Goal: Transaction & Acquisition: Book appointment/travel/reservation

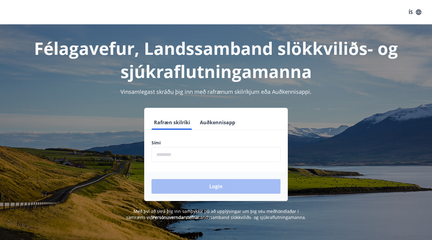
click at [194, 154] on input "phone" at bounding box center [216, 154] width 129 height 15
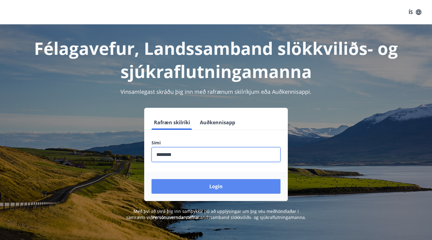
type input "********"
click at [230, 182] on button "Login" at bounding box center [216, 186] width 129 height 15
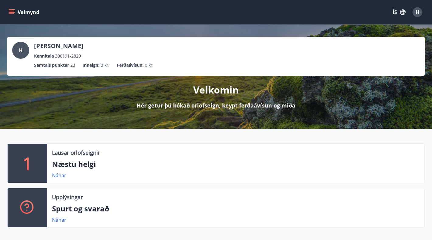
click at [9, 15] on icon "menu" at bounding box center [12, 12] width 6 height 6
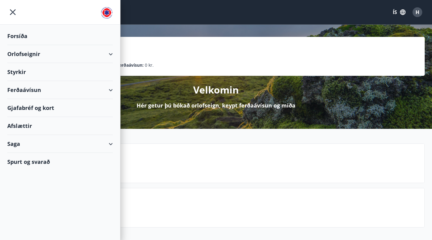
click at [32, 51] on div "Orlofseignir" at bounding box center [60, 54] width 106 height 18
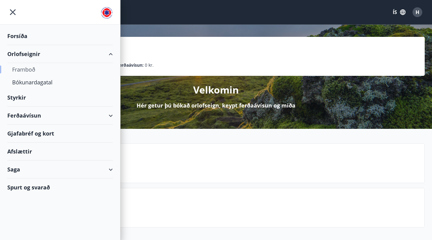
click at [28, 72] on div "Framboð" at bounding box center [60, 69] width 96 height 13
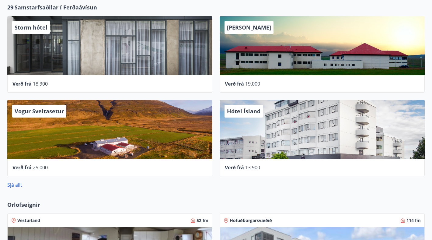
scroll to position [242, 0]
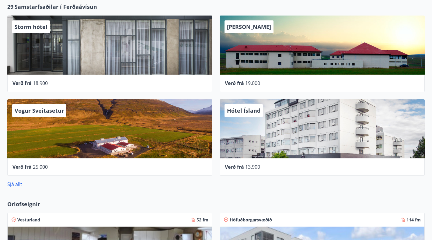
click at [160, 53] on div "Storm hótel" at bounding box center [109, 45] width 205 height 59
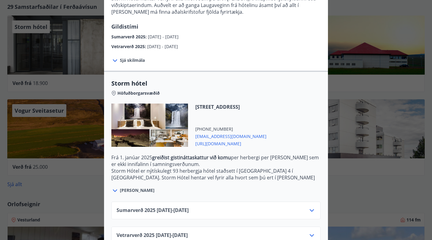
scroll to position [96, 0]
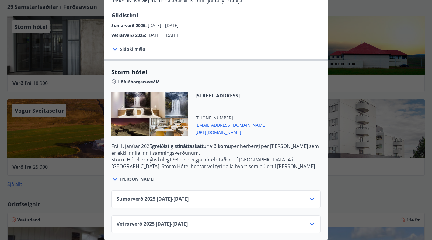
click at [361, 51] on div "Storm hótel Aðeins er hægt að bóka stéttarfélagsverð með því að hafa samband í …" at bounding box center [216, 24] width 432 height 240
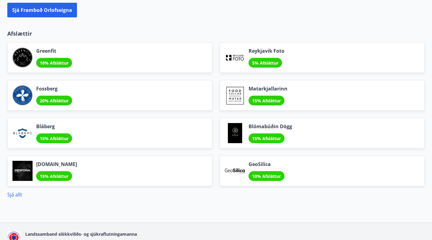
scroll to position [680, 0]
